Goal: Transaction & Acquisition: Book appointment/travel/reservation

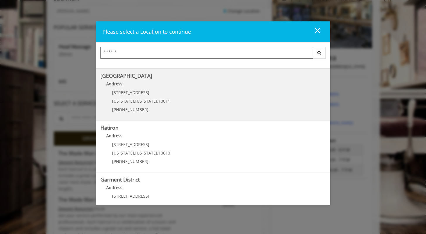
scroll to position [96, 0]
click at [195, 100] on Street "[GEOGRAPHIC_DATA] Address: [STREET_ADDRESS][US_STATE][US_STATE] (646) 850-0041" at bounding box center [213, 94] width 226 height 43
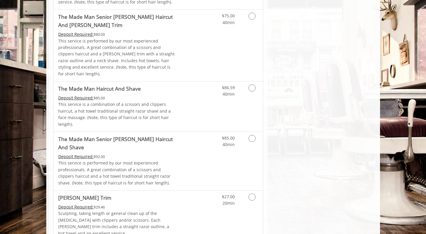
scroll to position [513, 0]
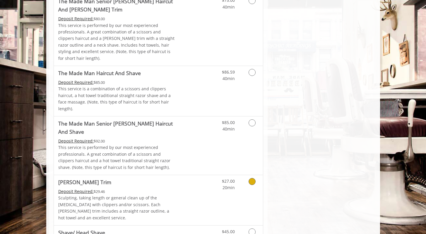
drag, startPoint x: 252, startPoint y: 144, endPoint x: 248, endPoint y: 143, distance: 4.3
click at [252, 178] on icon "Grooming services" at bounding box center [252, 181] width 7 height 7
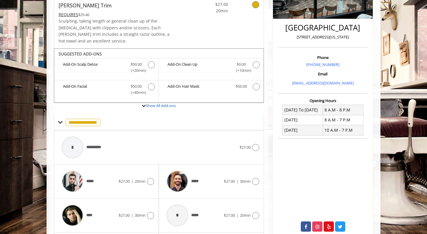
scroll to position [139, 0]
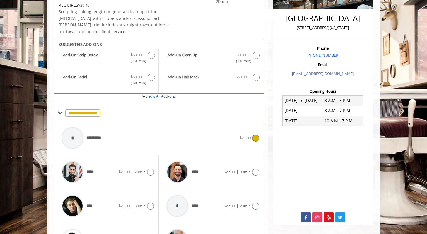
click at [168, 131] on div "**********" at bounding box center [149, 138] width 181 height 28
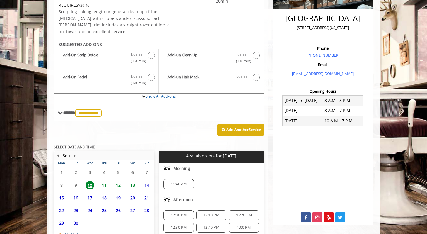
scroll to position [178, 0]
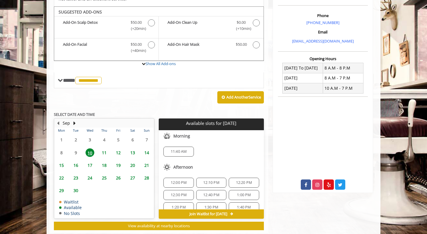
click at [105, 148] on span "11" at bounding box center [104, 152] width 9 height 8
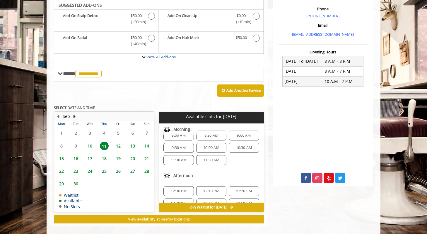
scroll to position [9, 0]
